Goal: Task Accomplishment & Management: Manage account settings

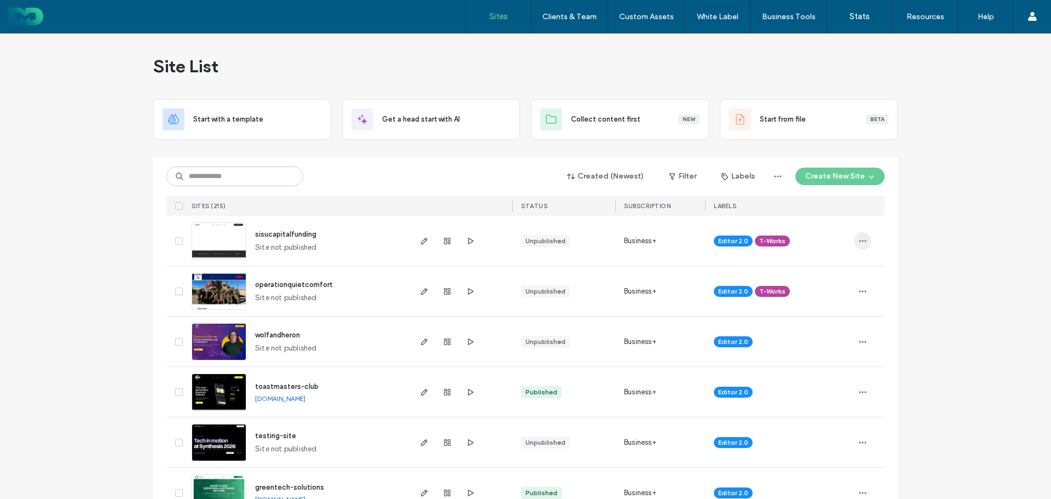
click at [859, 246] on span "button" at bounding box center [863, 241] width 18 height 18
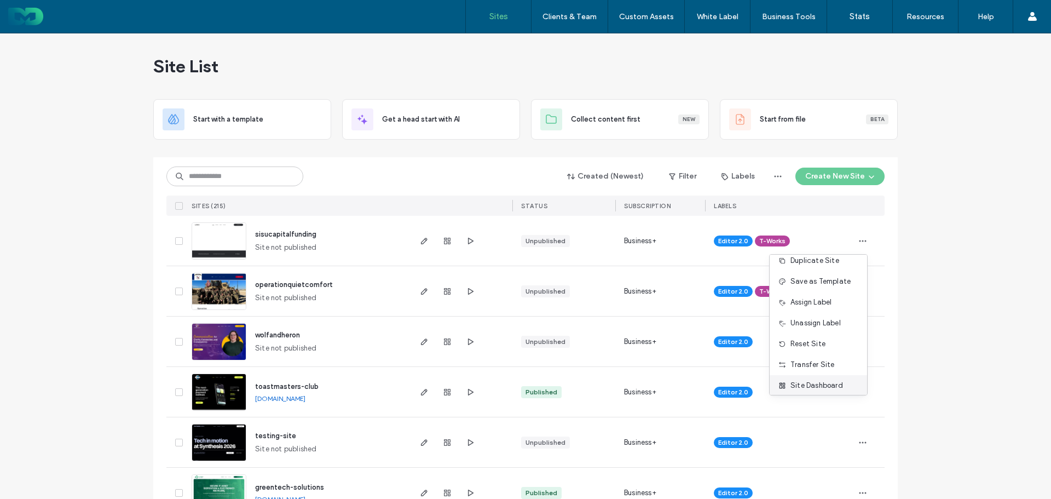
scroll to position [56, 0]
click at [823, 358] on span "Site Dashboard" at bounding box center [817, 359] width 53 height 11
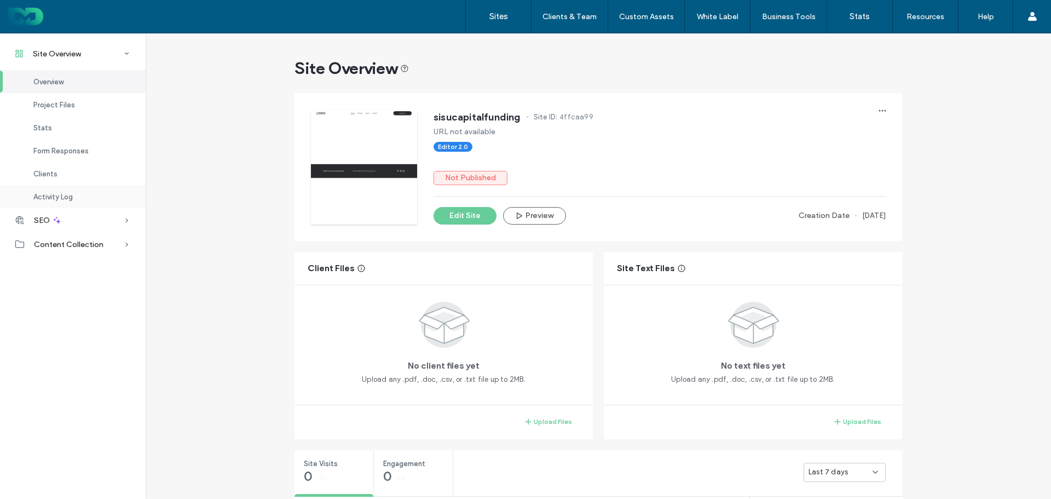
click at [95, 202] on div "Activity Log" at bounding box center [73, 196] width 146 height 23
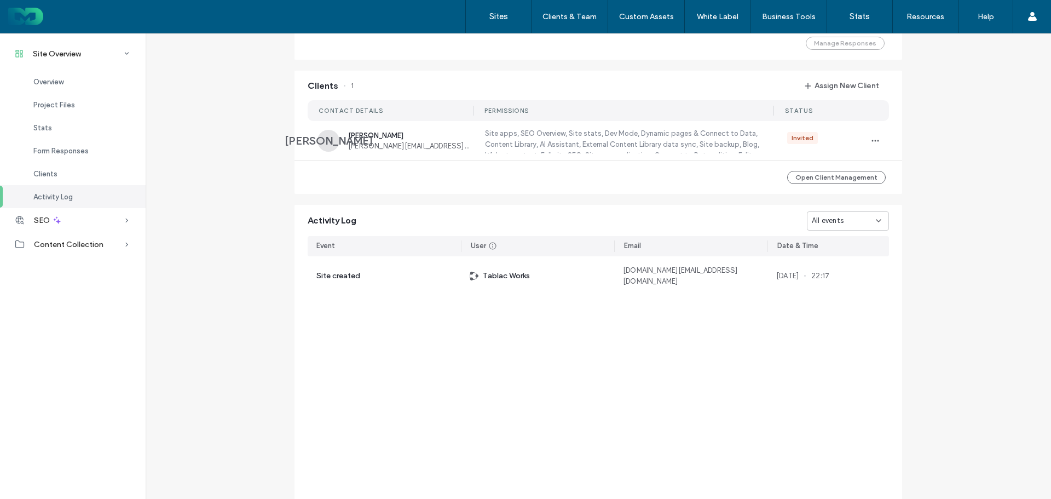
scroll to position [906, 0]
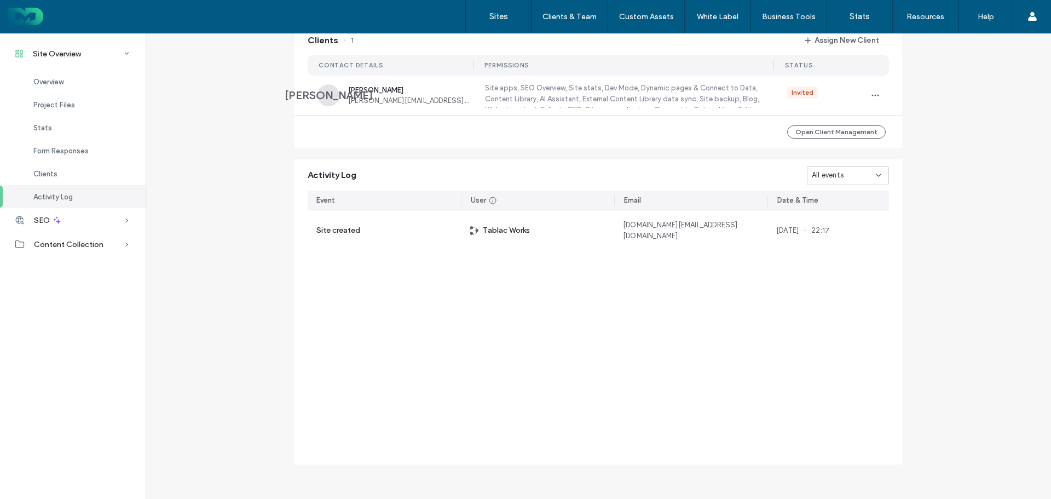
click at [93, 199] on div "Activity Log" at bounding box center [73, 196] width 146 height 23
click at [503, 16] on label "Sites" at bounding box center [499, 16] width 19 height 10
